Goal: Check status: Check status

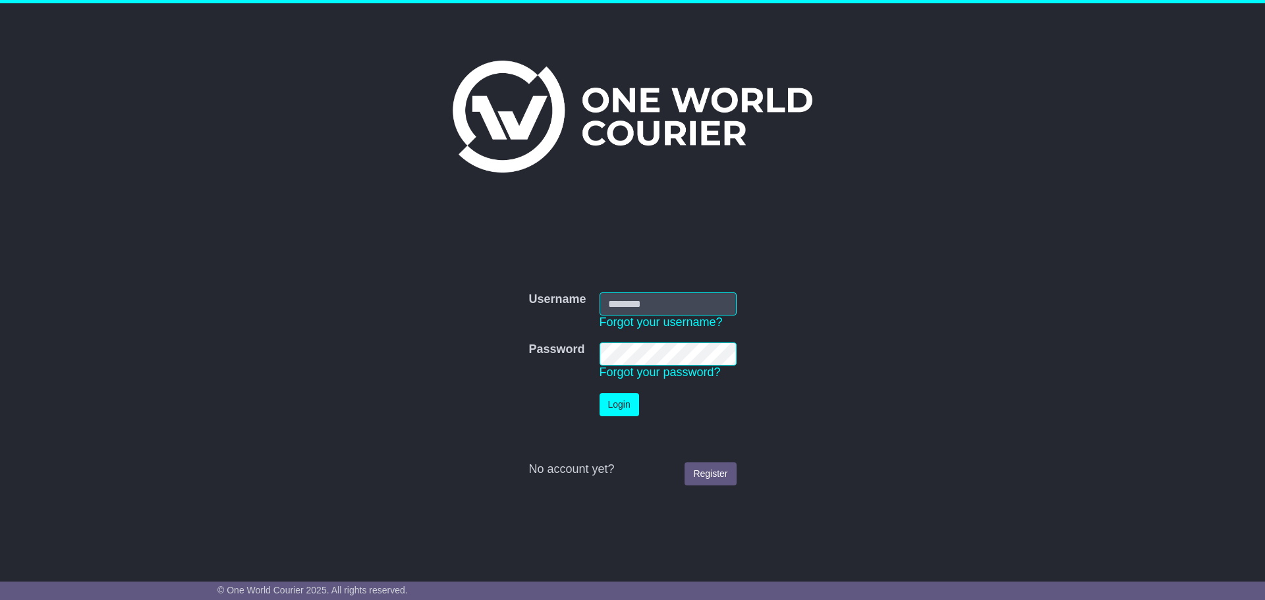
type input "**********"
click at [631, 401] on button "Login" at bounding box center [619, 404] width 40 height 23
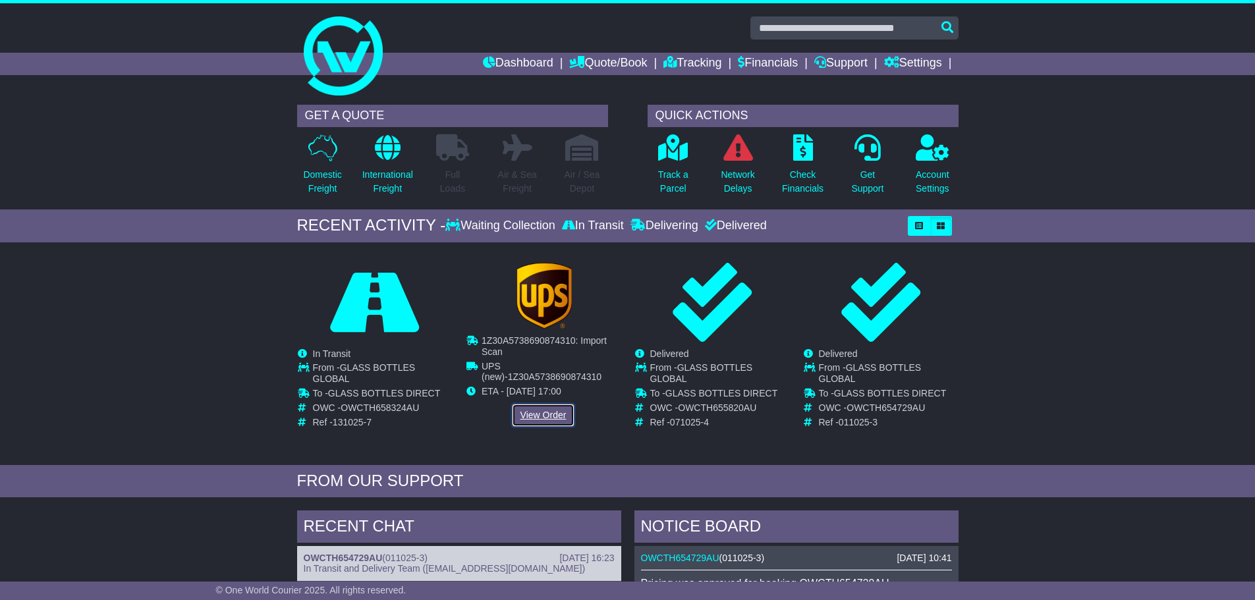
click at [545, 414] on link "View Order" at bounding box center [543, 415] width 63 height 23
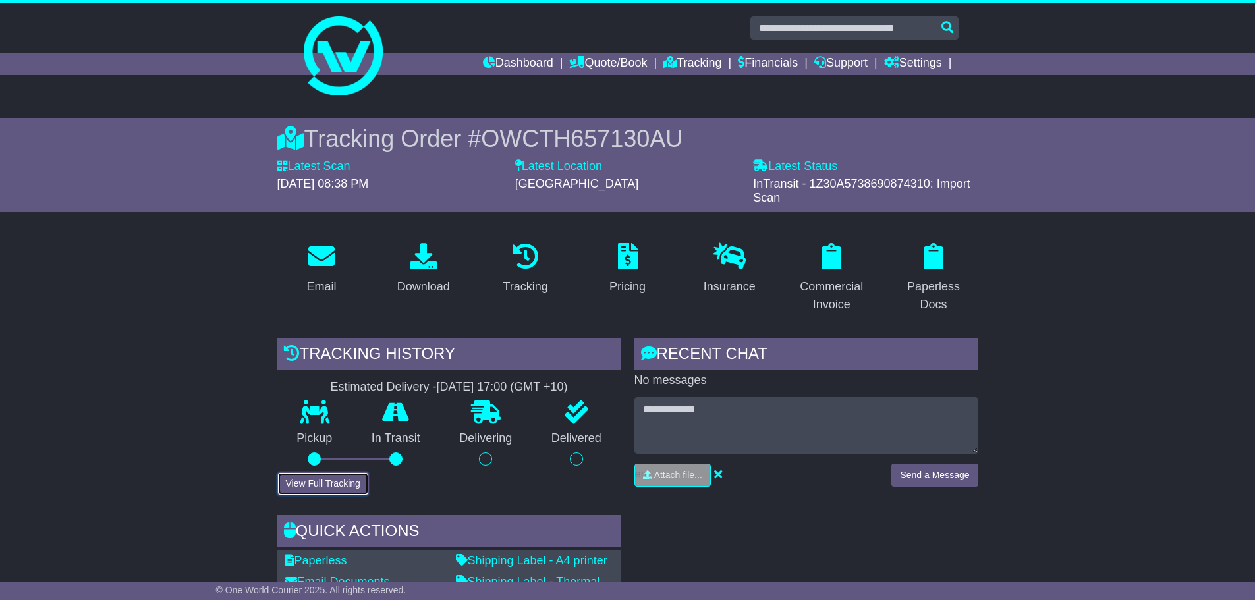
click at [345, 485] on button "View Full Tracking" at bounding box center [323, 483] width 92 height 23
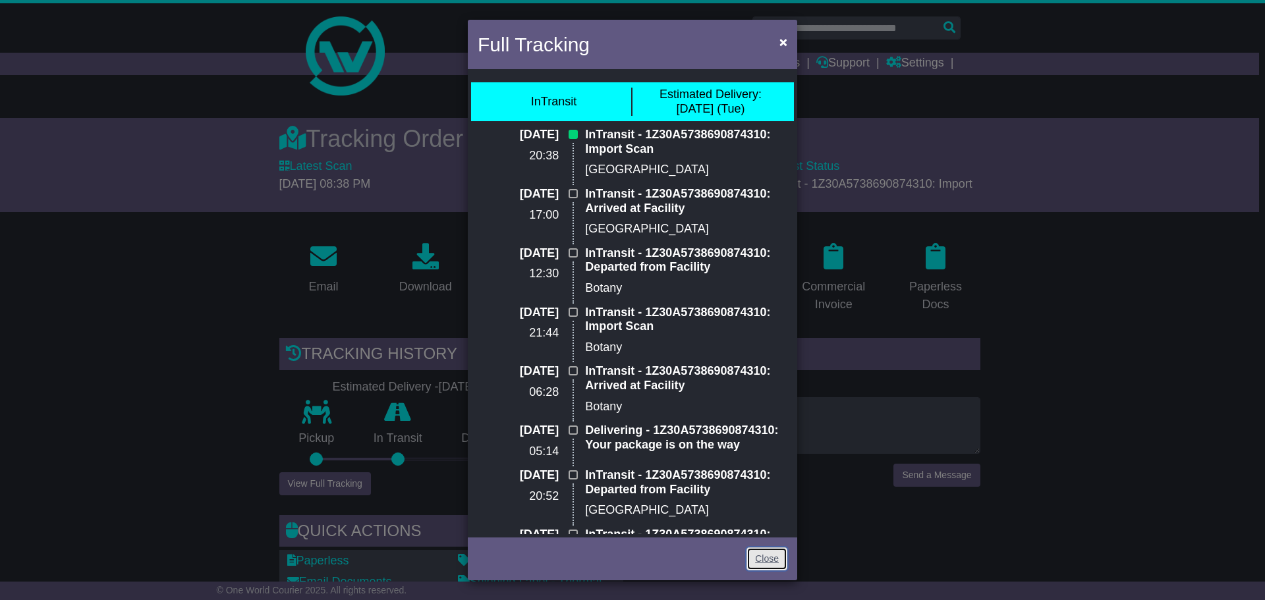
click at [765, 560] on link "Close" at bounding box center [766, 558] width 41 height 23
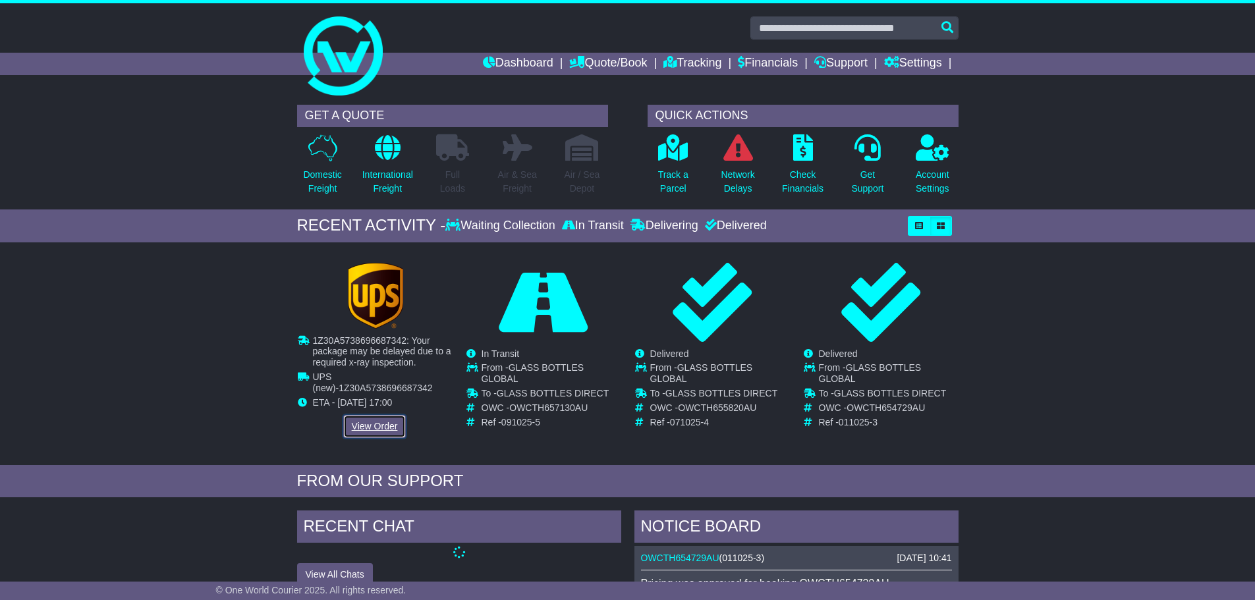
click at [376, 422] on link "View Order" at bounding box center [374, 426] width 63 height 23
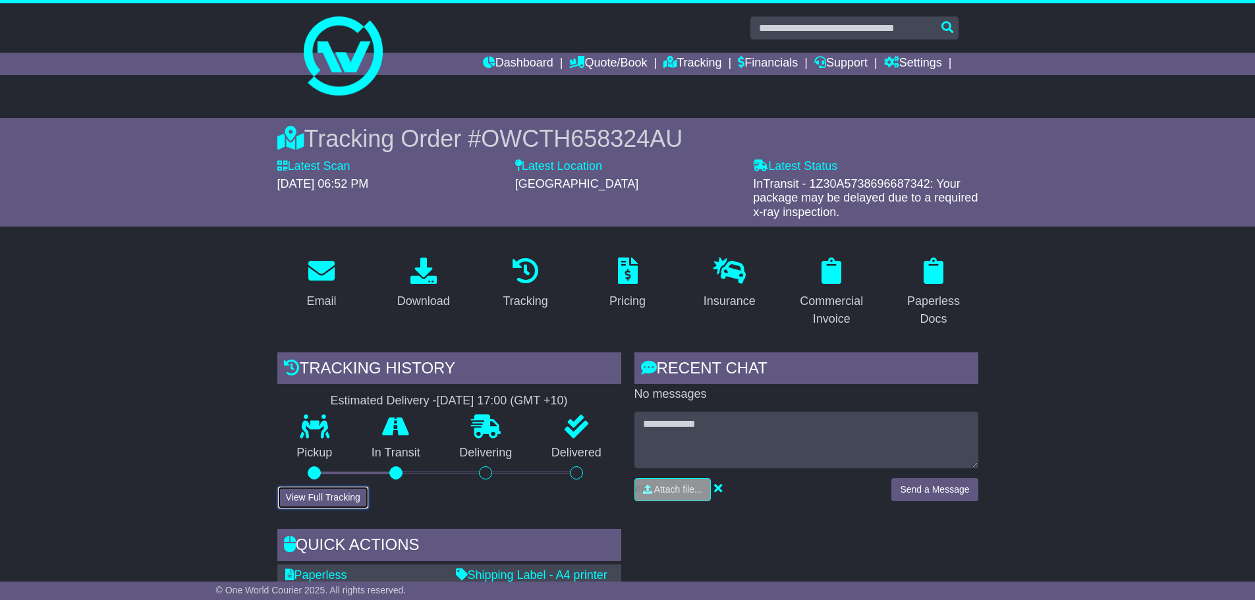
click at [340, 493] on button "View Full Tracking" at bounding box center [323, 497] width 92 height 23
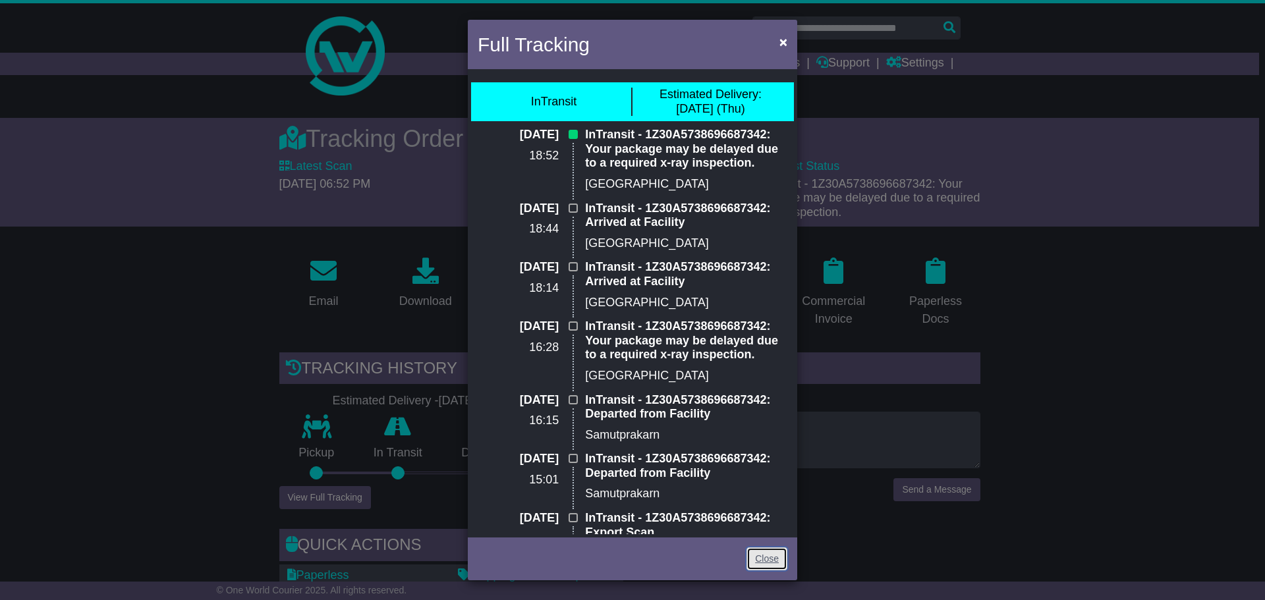
click at [767, 558] on link "Close" at bounding box center [766, 558] width 41 height 23
